Goal: Information Seeking & Learning: Learn about a topic

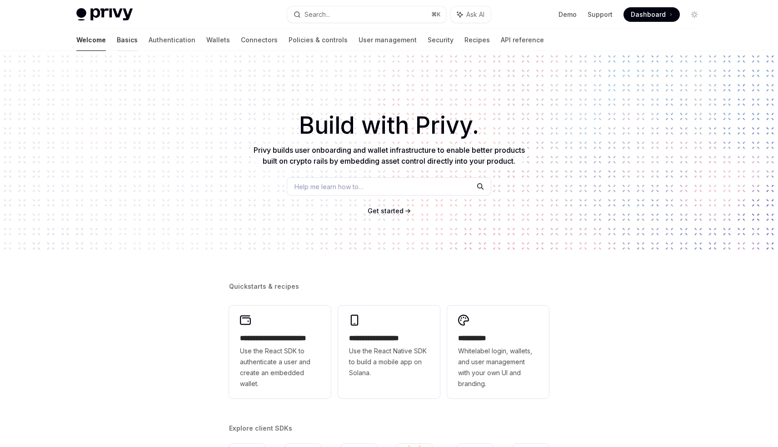
click at [117, 38] on link "Basics" at bounding box center [127, 40] width 21 height 22
type textarea "*"
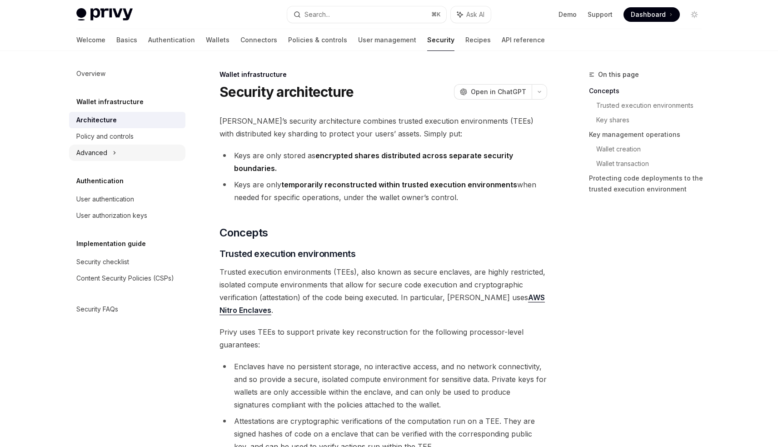
click at [114, 150] on icon at bounding box center [115, 152] width 4 height 11
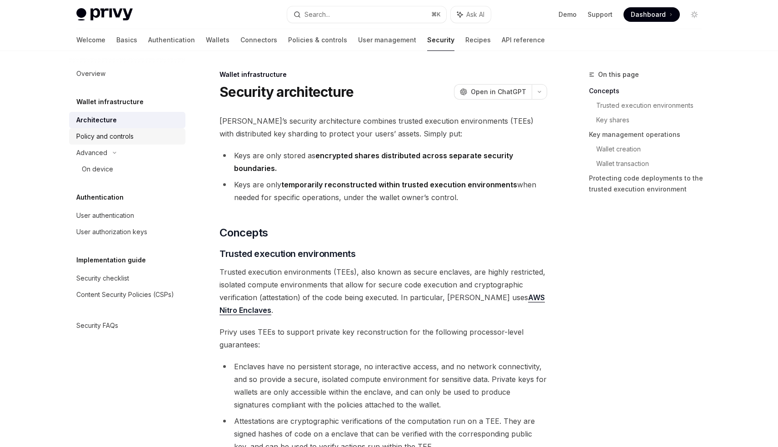
click at [133, 139] on div "Policy and controls" at bounding box center [104, 136] width 57 height 11
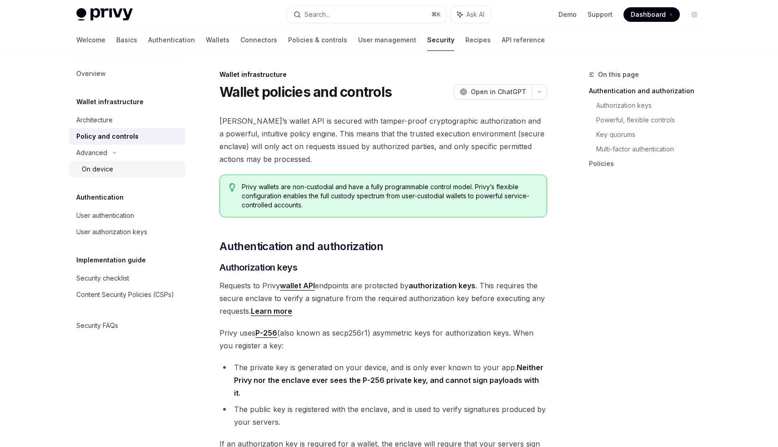
click at [115, 167] on div "On device" at bounding box center [131, 169] width 98 height 11
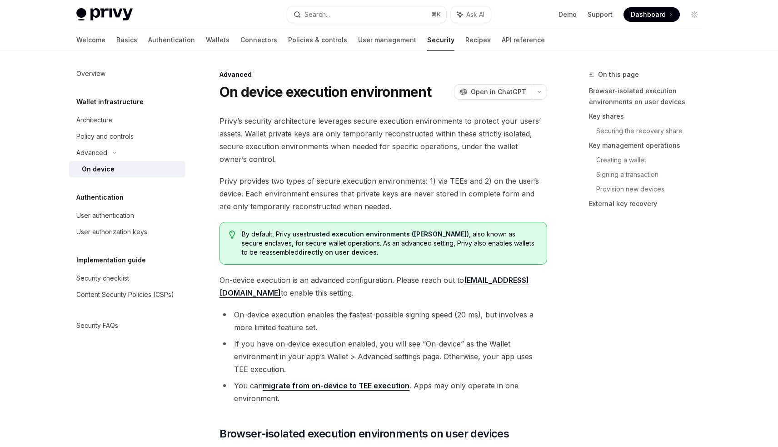
type textarea "*"
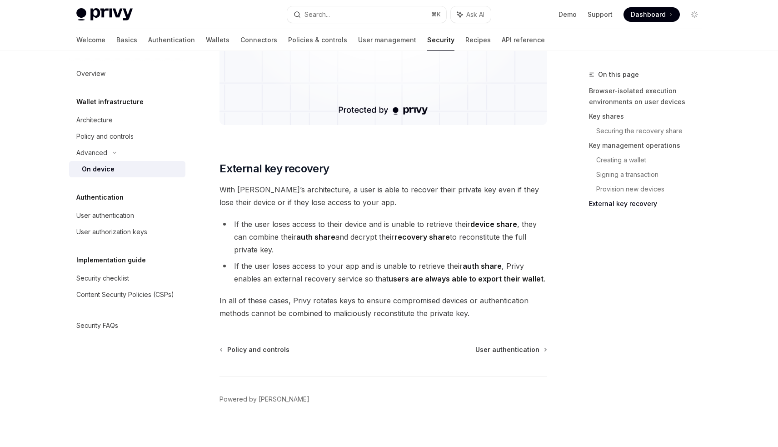
scroll to position [2480, 0]
